Goal: Complete application form

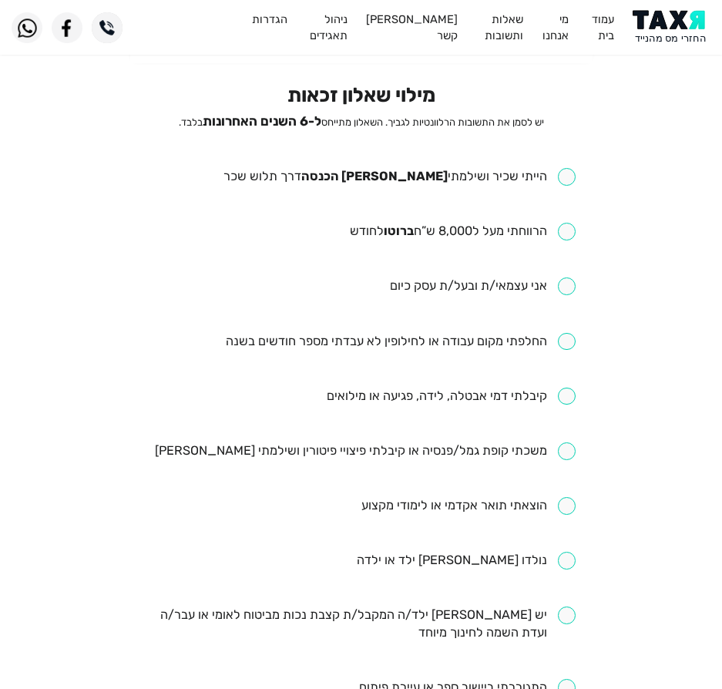
scroll to position [77, 0]
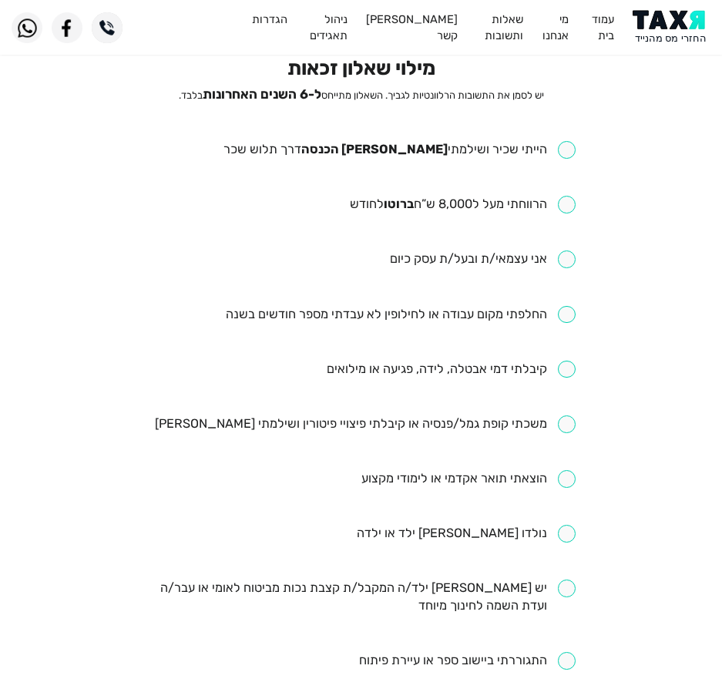
click at [456, 144] on input "checkbox" at bounding box center [400, 150] width 352 height 18
checkbox input "true"
click at [436, 197] on input "checkbox" at bounding box center [463, 205] width 226 height 18
checkbox input "true"
click at [547, 315] on input "checkbox" at bounding box center [401, 315] width 350 height 18
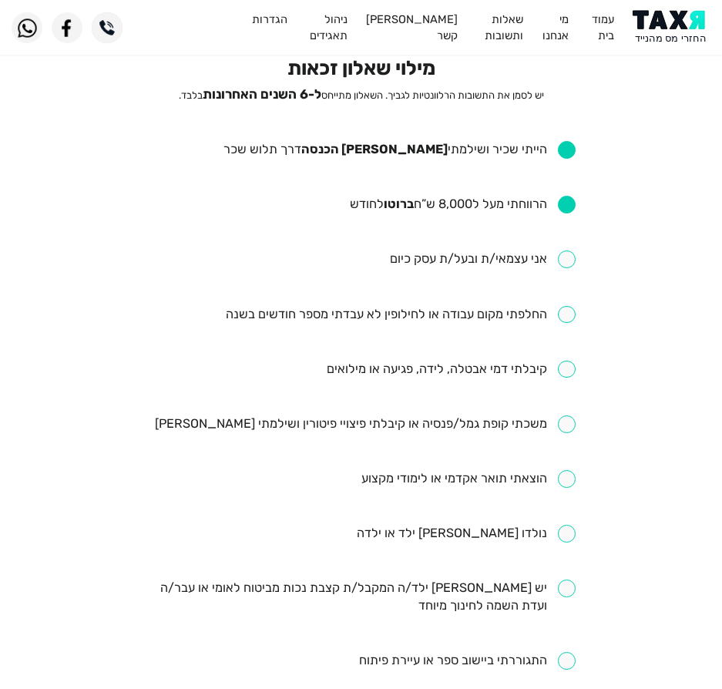
checkbox input "true"
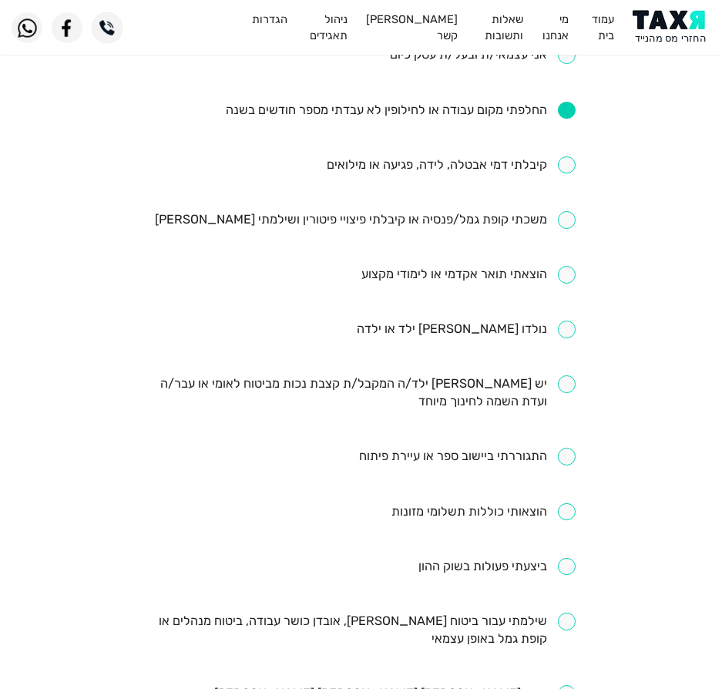
scroll to position [308, 0]
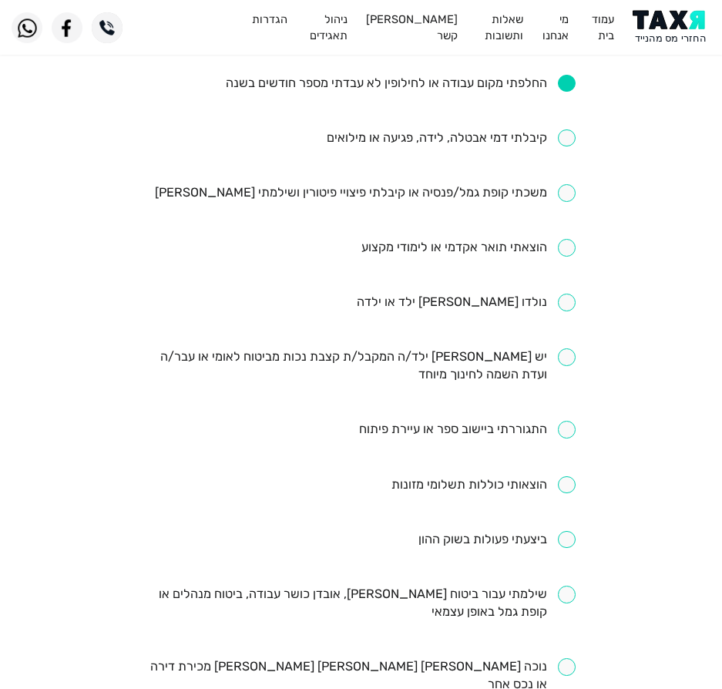
click at [461, 138] on input "checkbox" at bounding box center [451, 139] width 249 height 18
checkbox input "true"
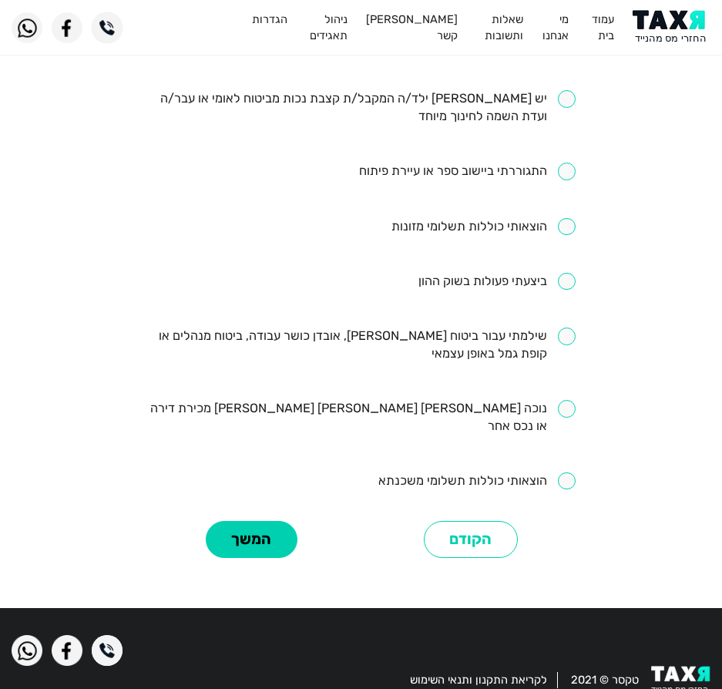
scroll to position [581, 0]
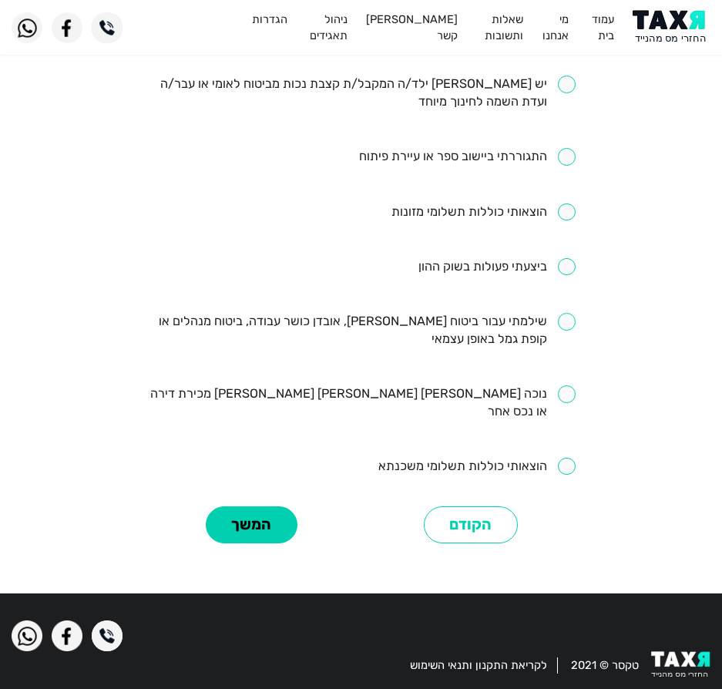
drag, startPoint x: 372, startPoint y: 323, endPoint x: 412, endPoint y: 326, distance: 40.2
click at [372, 323] on input "checkbox" at bounding box center [360, 330] width 429 height 35
checkbox input "true"
click at [468, 274] on input "checkbox" at bounding box center [497, 267] width 157 height 18
checkbox input "true"
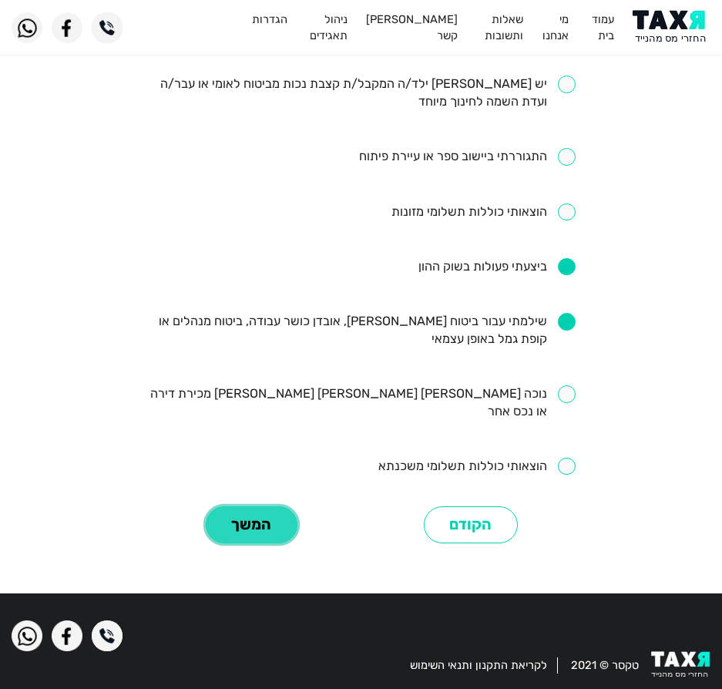
click at [264, 513] on button "המשך" at bounding box center [252, 526] width 92 height 38
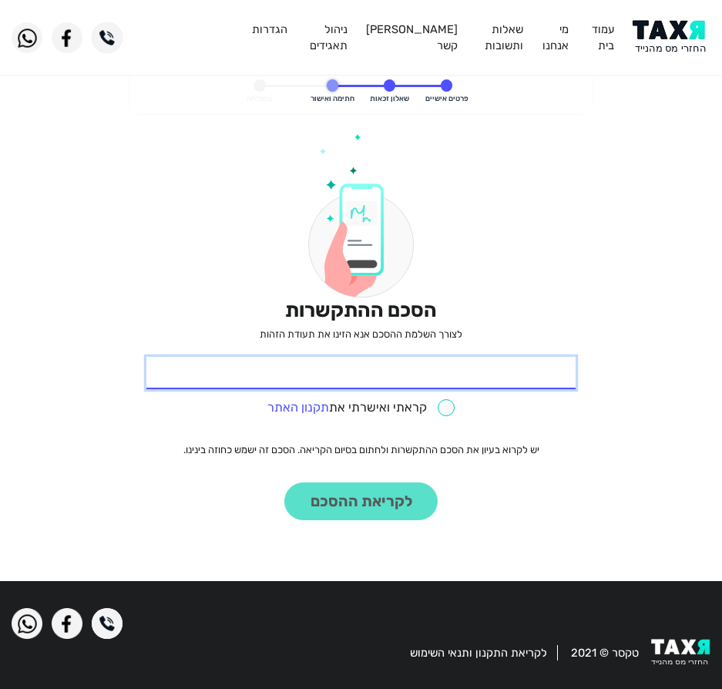
click at [550, 369] on input "* תעודת זהות" at bounding box center [360, 373] width 429 height 32
type input "312582026"
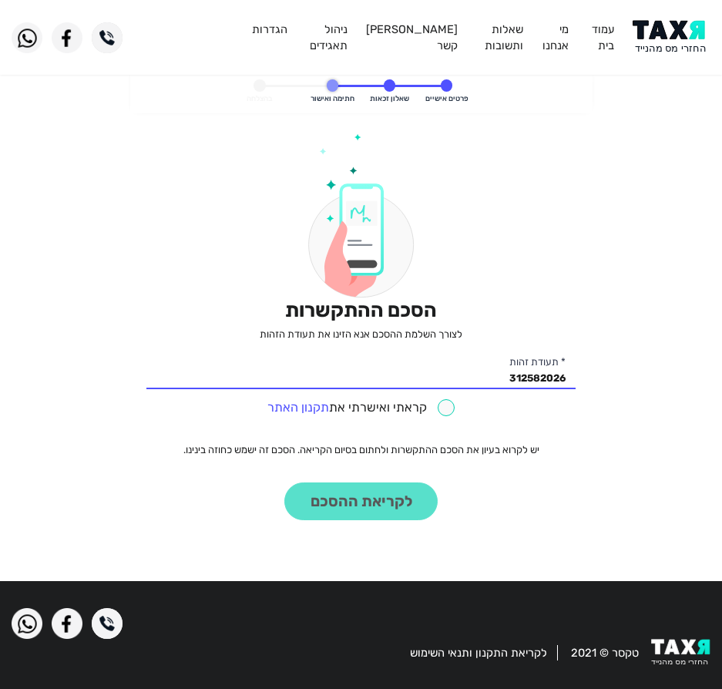
click at [455, 416] on div "קראתי ואישרתי את תקנון האתר" at bounding box center [360, 406] width 429 height 24
click at [443, 409] on input "checkbox" at bounding box center [362, 408] width 188 height 18
checkbox input "true"
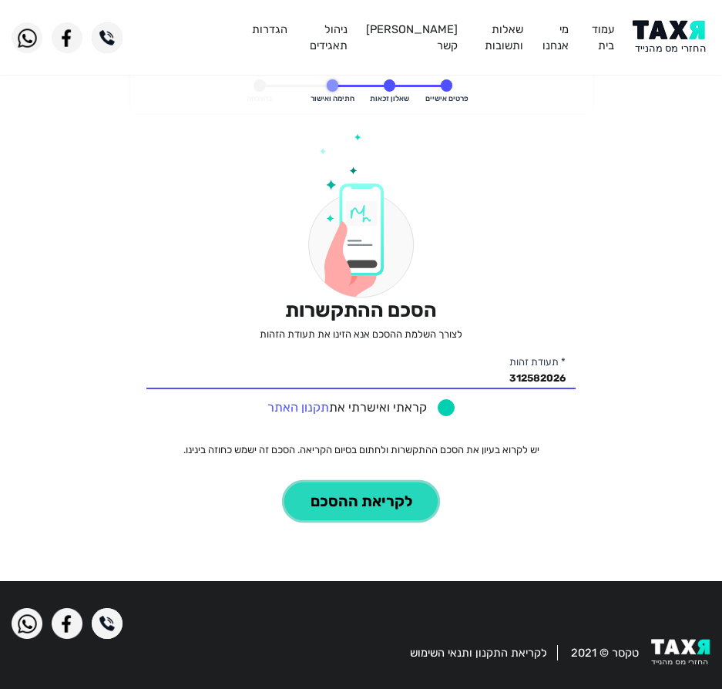
click at [418, 500] on button "לקריאת ההסכם" at bounding box center [360, 502] width 153 height 38
